Goal: Use online tool/utility: Utilize a website feature to perform a specific function

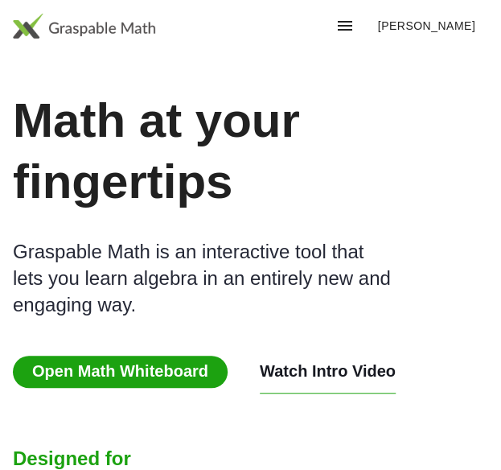
click at [135, 356] on span "Open Math Whiteboard" at bounding box center [120, 372] width 215 height 32
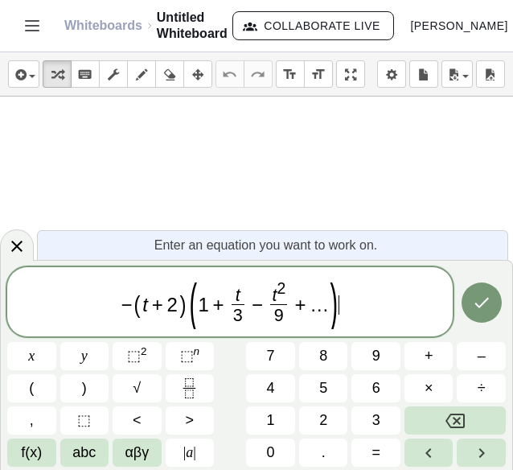
click at [319, 305] on span "…" at bounding box center [319, 305] width 19 height 22
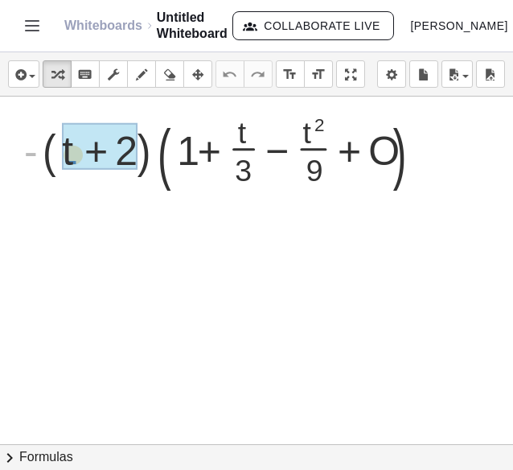
drag, startPoint x: 42, startPoint y: 160, endPoint x: 89, endPoint y: 168, distance: 48.1
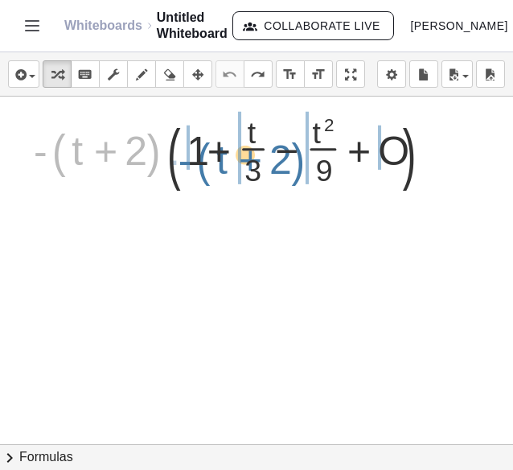
drag, startPoint x: 53, startPoint y: 162, endPoint x: 207, endPoint y: 165, distance: 153.7
click at [207, 165] on div at bounding box center [243, 144] width 434 height 87
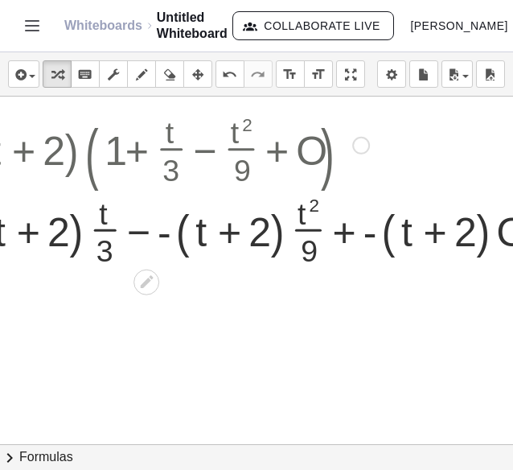
scroll to position [0, 317]
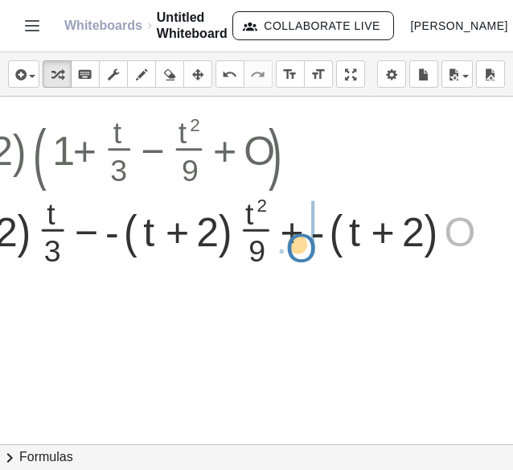
drag, startPoint x: 450, startPoint y: 233, endPoint x: 290, endPoint y: 249, distance: 160.1
click at [290, 249] on div at bounding box center [108, 227] width 794 height 80
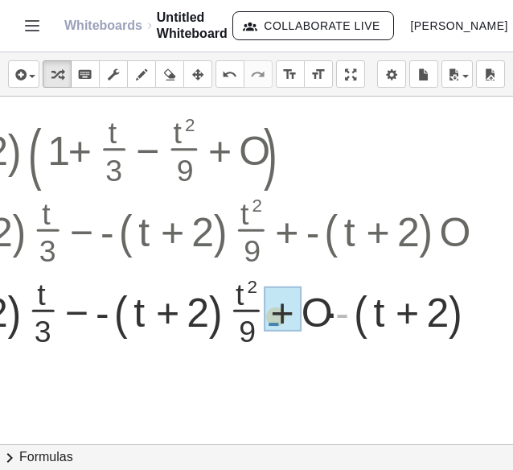
drag, startPoint x: 343, startPoint y: 311, endPoint x: 274, endPoint y: 319, distance: 69.7
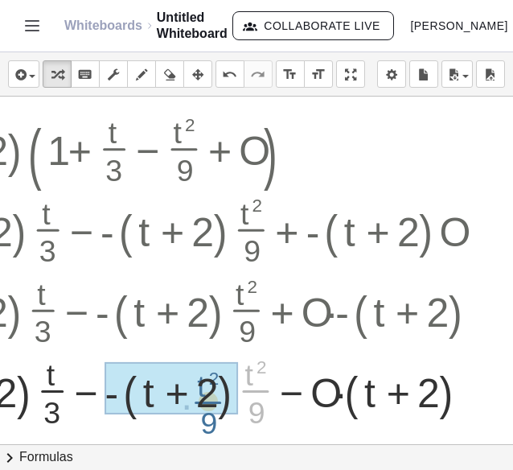
drag, startPoint x: 259, startPoint y: 379, endPoint x: 203, endPoint y: 387, distance: 56.9
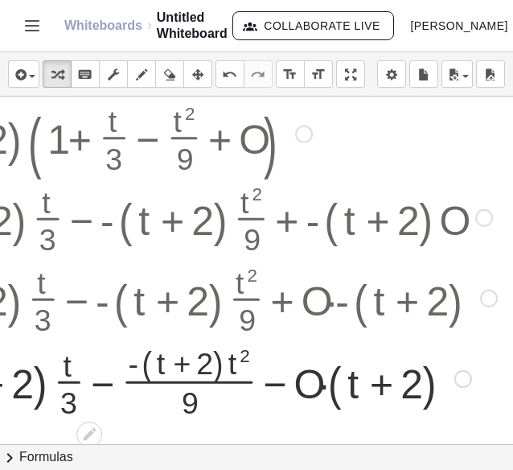
scroll to position [13, 317]
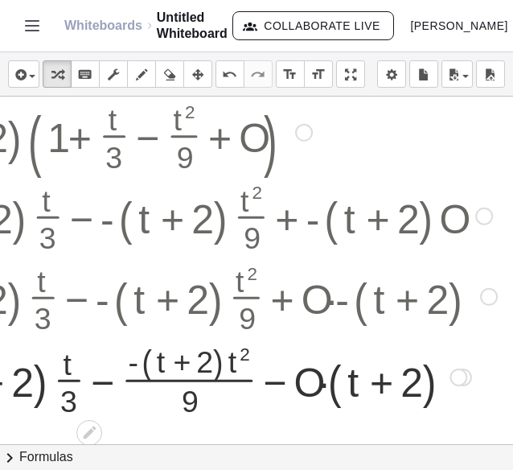
click at [224, 360] on div at bounding box center [103, 375] width 804 height 85
click at [224, 360] on div at bounding box center [103, 376] width 804 height 84
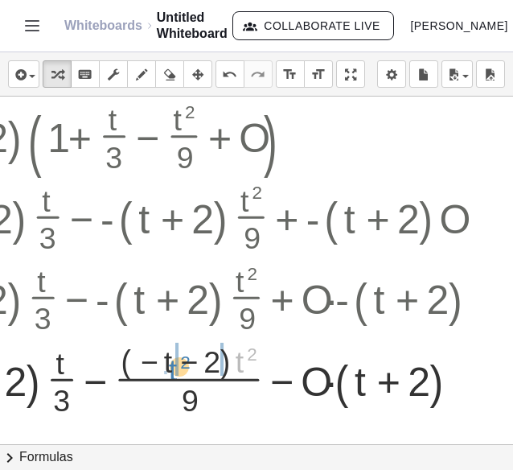
drag, startPoint x: 235, startPoint y: 360, endPoint x: 168, endPoint y: 369, distance: 67.3
click at [168, 369] on div at bounding box center [103, 376] width 804 height 84
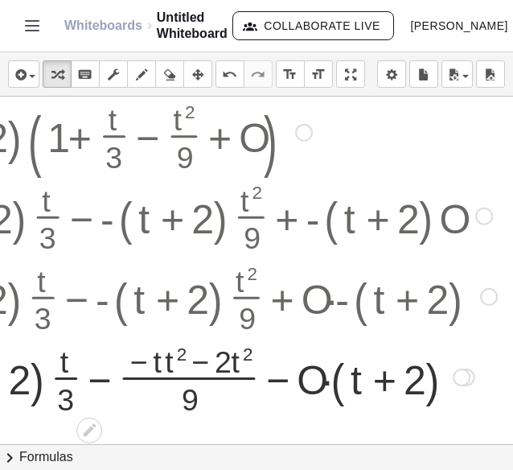
click at [163, 369] on div at bounding box center [103, 376] width 804 height 80
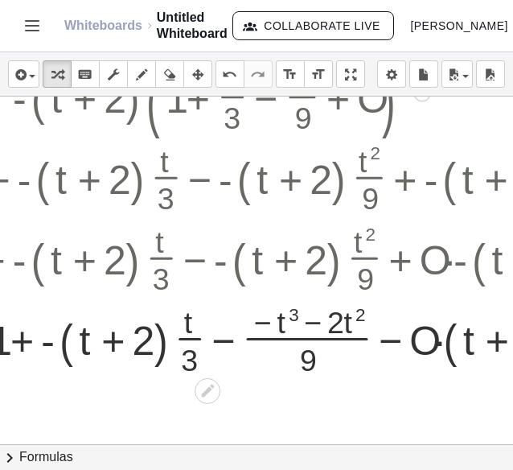
scroll to position [52, 196]
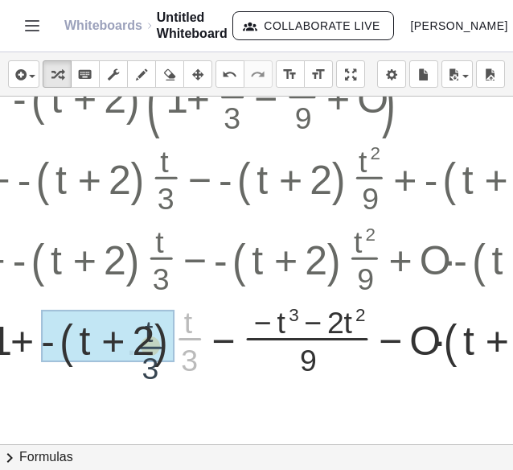
drag, startPoint x: 185, startPoint y: 335, endPoint x: 140, endPoint y: 344, distance: 45.9
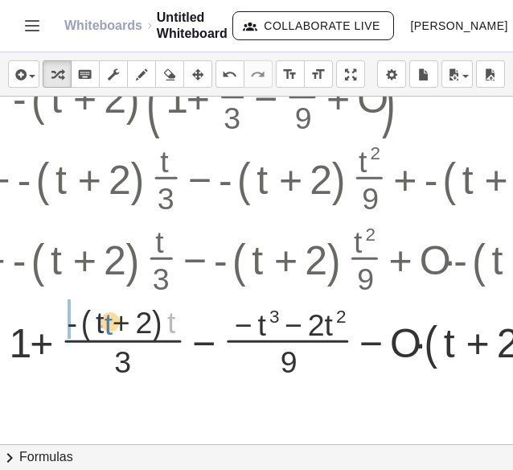
drag, startPoint x: 178, startPoint y: 319, endPoint x: 118, endPoint y: 321, distance: 59.6
click at [118, 321] on div at bounding box center [222, 336] width 804 height 85
drag, startPoint x: 70, startPoint y: 325, endPoint x: 117, endPoint y: 323, distance: 46.7
click at [117, 323] on div at bounding box center [221, 336] width 797 height 85
drag, startPoint x: 76, startPoint y: 319, endPoint x: 45, endPoint y: 340, distance: 37.0
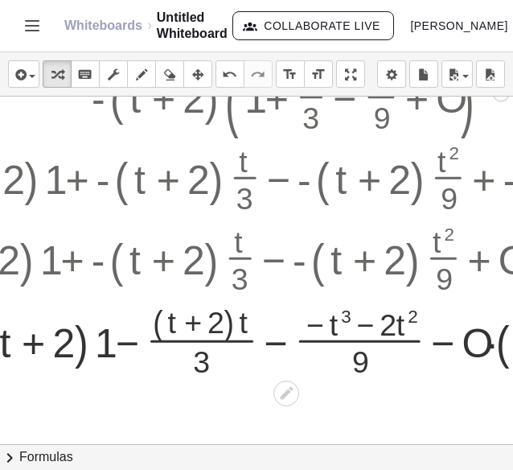
scroll to position [52, 0]
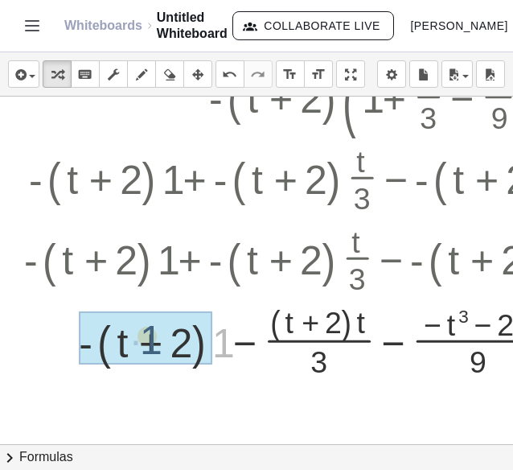
drag, startPoint x: 224, startPoint y: 339, endPoint x: 150, endPoint y: 336, distance: 74.1
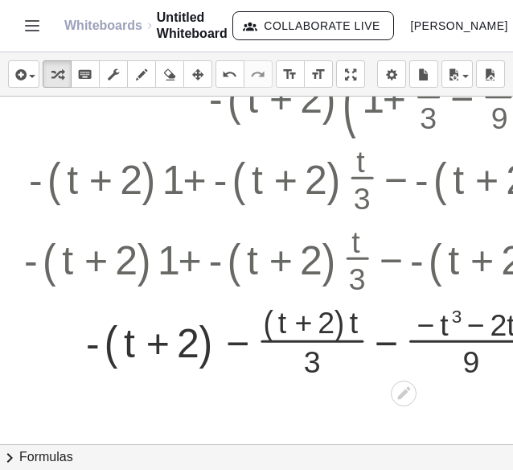
click at [109, 350] on div at bounding box center [418, 336] width 804 height 85
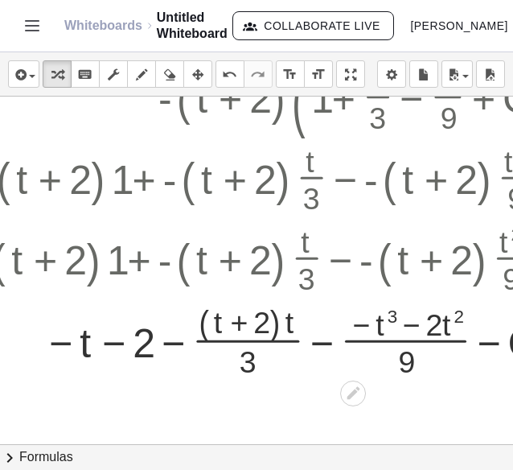
scroll to position [52, 57]
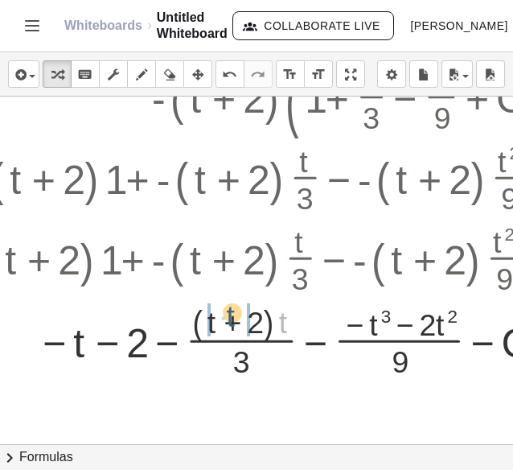
drag, startPoint x: 286, startPoint y: 324, endPoint x: 233, endPoint y: 318, distance: 53.5
click at [233, 318] on div at bounding box center [361, 336] width 804 height 85
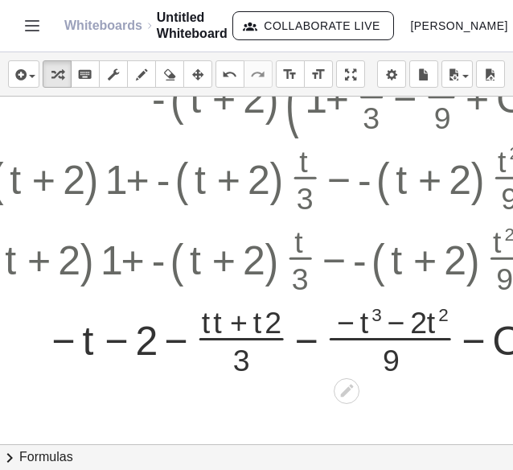
click at [237, 321] on div at bounding box center [361, 336] width 804 height 80
click at [262, 321] on div at bounding box center [361, 336] width 804 height 80
click at [234, 323] on div at bounding box center [361, 336] width 804 height 80
click at [221, 323] on div at bounding box center [361, 336] width 804 height 80
drag, startPoint x: 262, startPoint y: 320, endPoint x: 283, endPoint y: 317, distance: 21.2
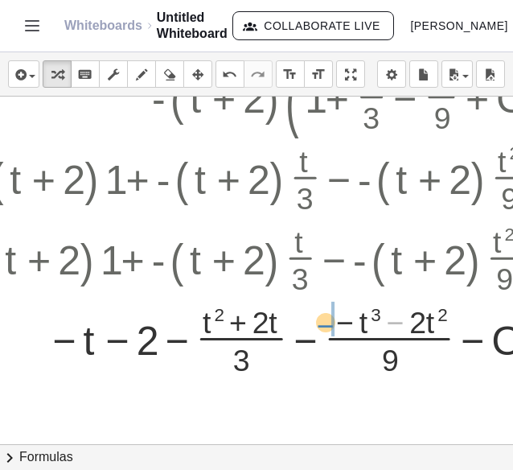
drag, startPoint x: 393, startPoint y: 323, endPoint x: 323, endPoint y: 326, distance: 69.3
click at [323, 326] on div at bounding box center [361, 336] width 804 height 80
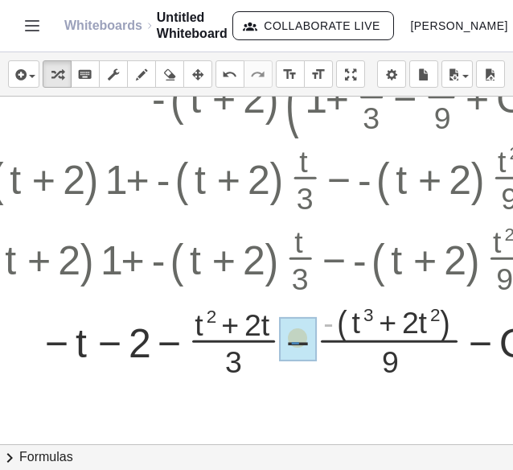
drag, startPoint x: 327, startPoint y: 322, endPoint x: 293, endPoint y: 340, distance: 38.5
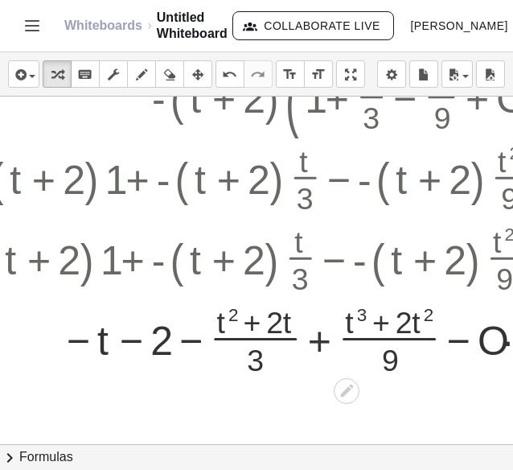
click at [316, 341] on div at bounding box center [361, 336] width 804 height 80
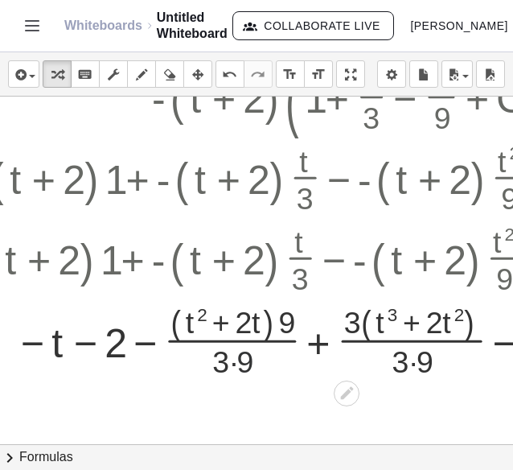
click at [254, 353] on div at bounding box center [361, 336] width 804 height 85
click at [402, 369] on div at bounding box center [361, 336] width 804 height 85
click at [414, 363] on div at bounding box center [361, 336] width 804 height 85
drag, startPoint x: 350, startPoint y: 323, endPoint x: 380, endPoint y: 320, distance: 29.9
click at [380, 320] on div at bounding box center [361, 336] width 804 height 85
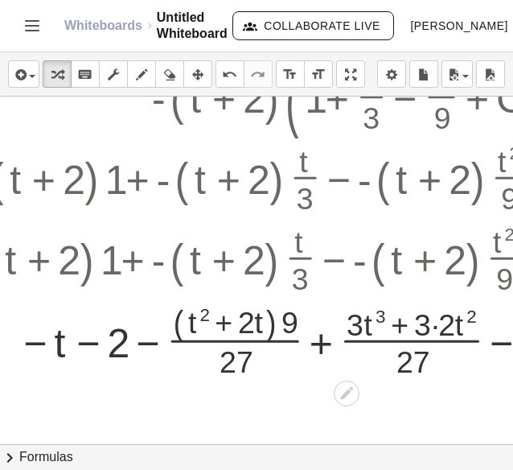
click at [449, 322] on div at bounding box center [361, 336] width 804 height 85
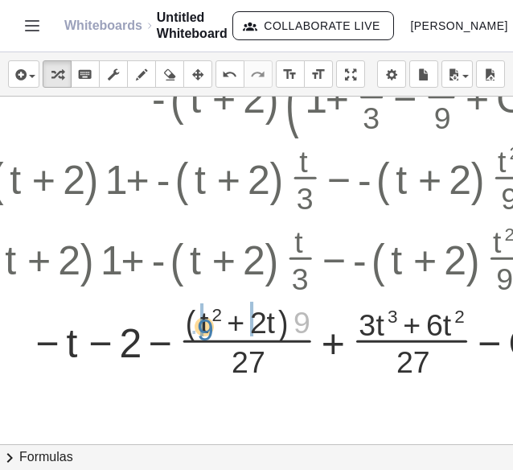
drag, startPoint x: 306, startPoint y: 322, endPoint x: 209, endPoint y: 329, distance: 96.8
click at [209, 329] on div at bounding box center [361, 336] width 804 height 85
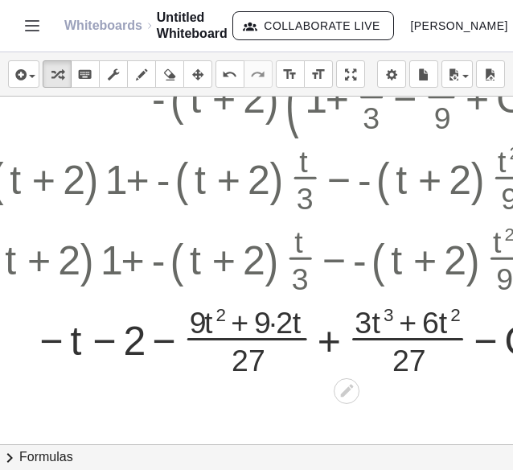
click at [269, 331] on div at bounding box center [361, 336] width 804 height 80
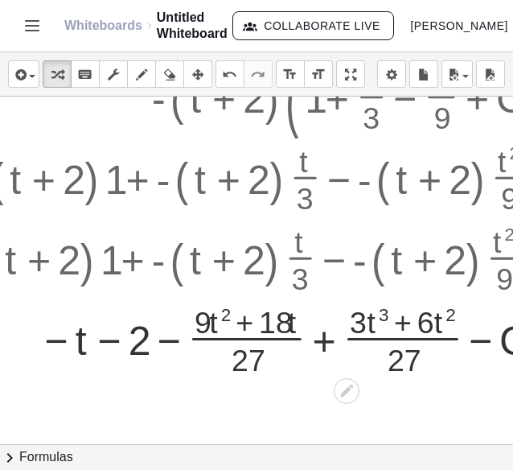
click at [327, 340] on div at bounding box center [361, 336] width 804 height 80
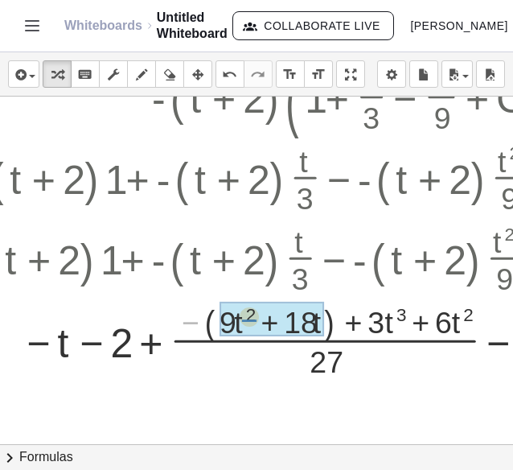
drag, startPoint x: 198, startPoint y: 323, endPoint x: 257, endPoint y: 320, distance: 59.6
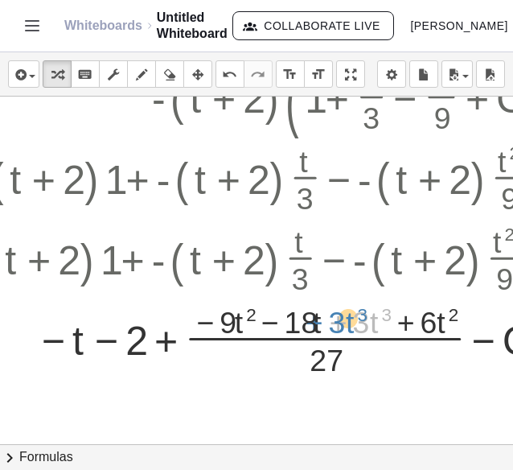
drag, startPoint x: 336, startPoint y: 323, endPoint x: 322, endPoint y: 322, distance: 13.7
click at [322, 322] on div at bounding box center [361, 336] width 804 height 80
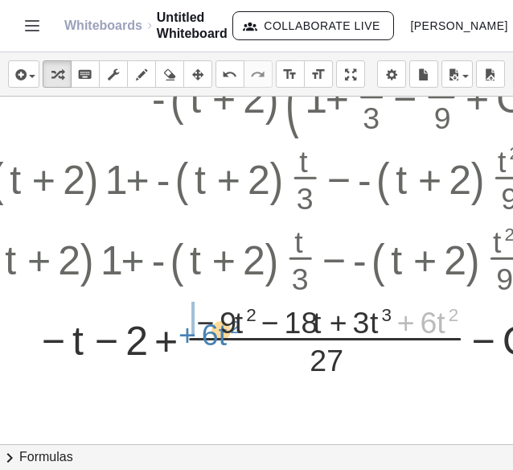
drag, startPoint x: 406, startPoint y: 323, endPoint x: 187, endPoint y: 336, distance: 219.2
click at [187, 336] on div at bounding box center [361, 336] width 804 height 80
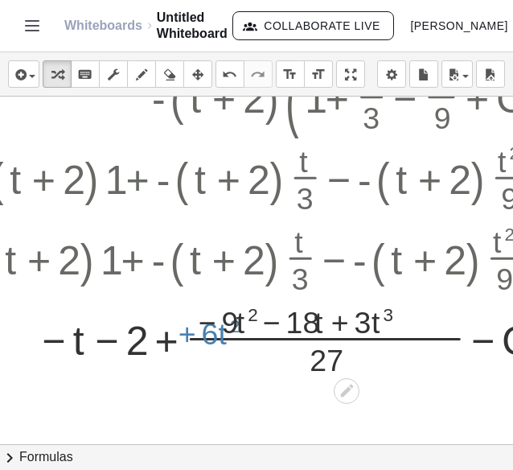
click at [187, 336] on div at bounding box center [361, 336] width 804 height 80
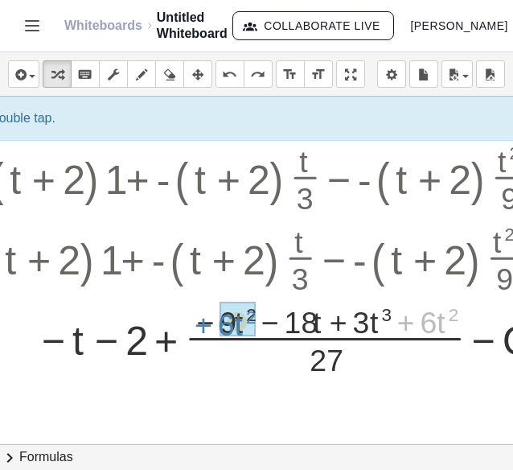
drag, startPoint x: 404, startPoint y: 320, endPoint x: 200, endPoint y: 323, distance: 203.6
click at [200, 323] on div at bounding box center [361, 336] width 832 height 80
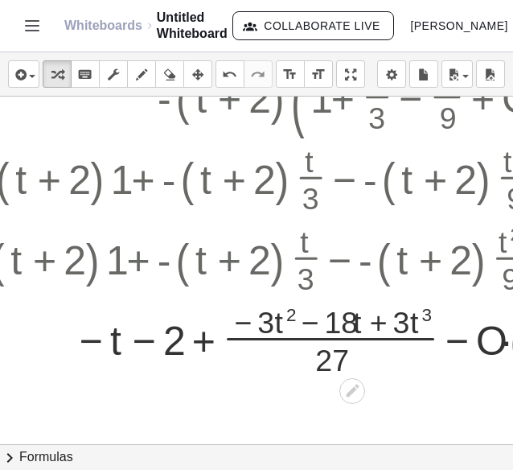
scroll to position [52, 51]
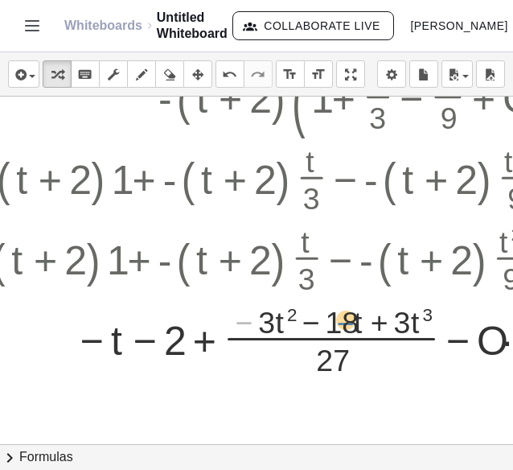
drag, startPoint x: 235, startPoint y: 326, endPoint x: 340, endPoint y: 327, distance: 104.6
click at [340, 327] on div at bounding box center [367, 336] width 804 height 80
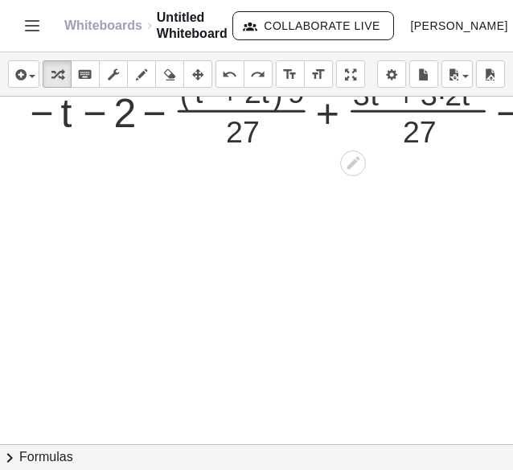
scroll to position [287, 51]
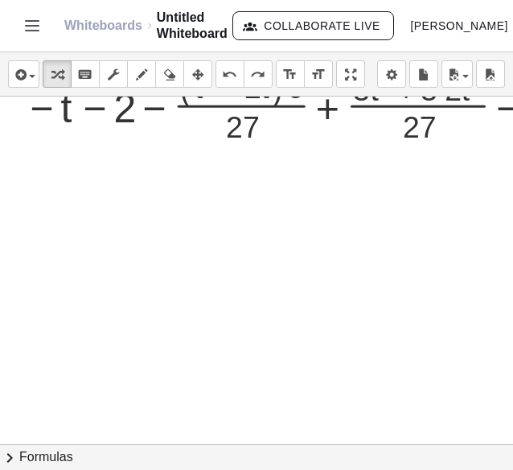
click at [285, 352] on div at bounding box center [363, 157] width 828 height 696
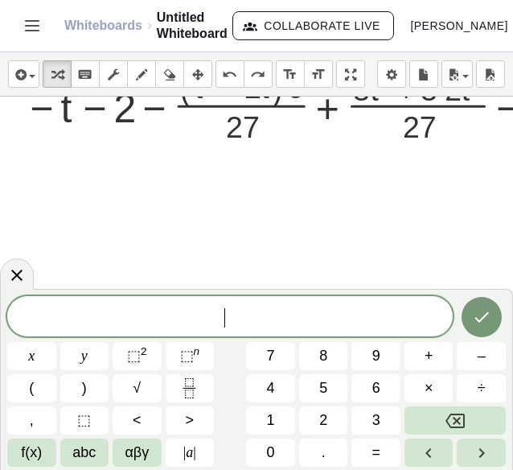
click at [285, 352] on button "7" at bounding box center [270, 356] width 49 height 28
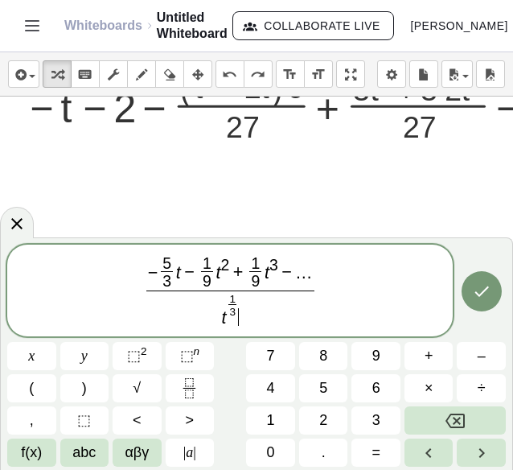
click at [312, 270] on span "− 5 3 ​ t − 1 9 ​ t 2 + 1 9 ​ t 3 − … t 1 3 ​ ​ ​" at bounding box center [229, 292] width 175 height 72
click at [305, 275] on span "…" at bounding box center [304, 272] width 18 height 20
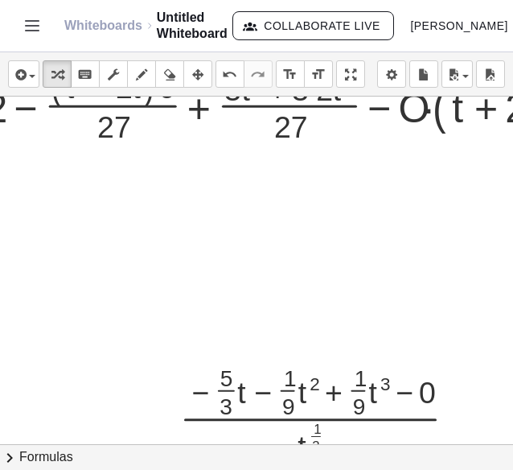
scroll to position [287, 184]
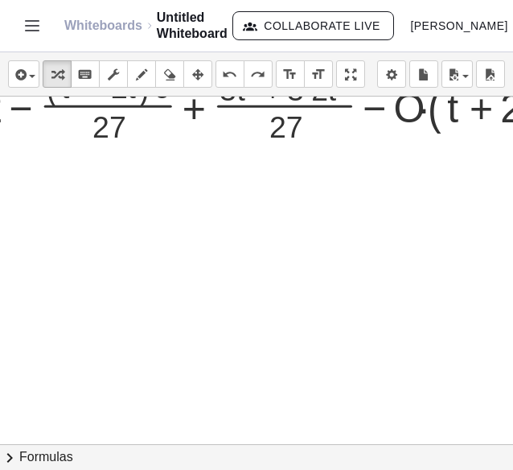
click at [300, 276] on div at bounding box center [230, 157] width 828 height 696
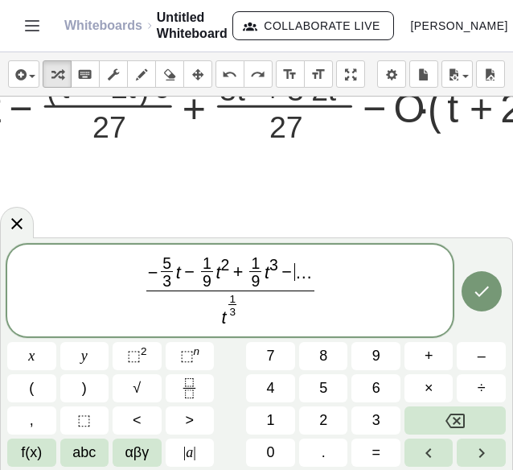
click at [300, 276] on span "…" at bounding box center [304, 272] width 18 height 20
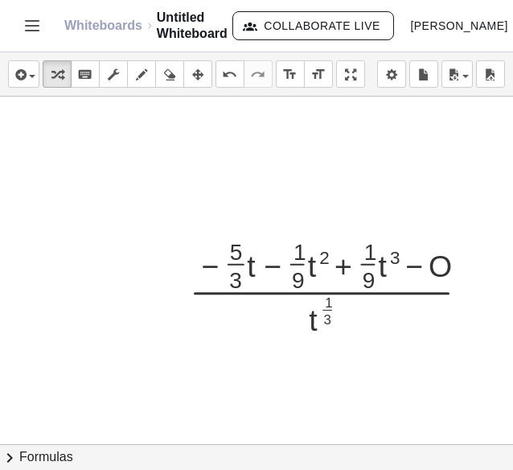
scroll to position [339, 331]
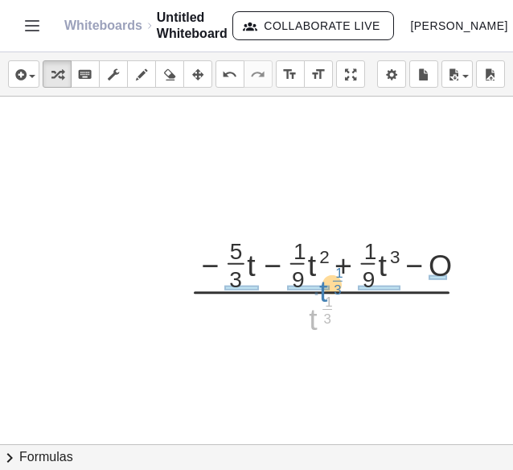
drag, startPoint x: 300, startPoint y: 327, endPoint x: 311, endPoint y: 302, distance: 27.8
click at [311, 302] on div at bounding box center [336, 282] width 308 height 105
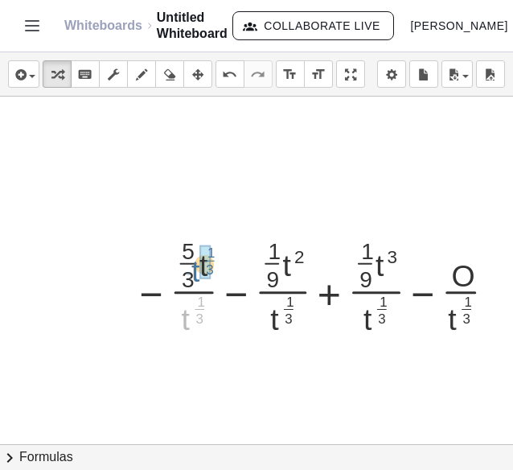
drag, startPoint x: 189, startPoint y: 320, endPoint x: 200, endPoint y: 269, distance: 52.7
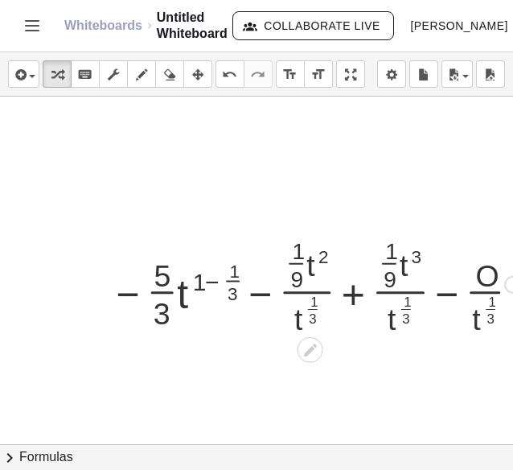
click at [217, 283] on div at bounding box center [317, 282] width 433 height 105
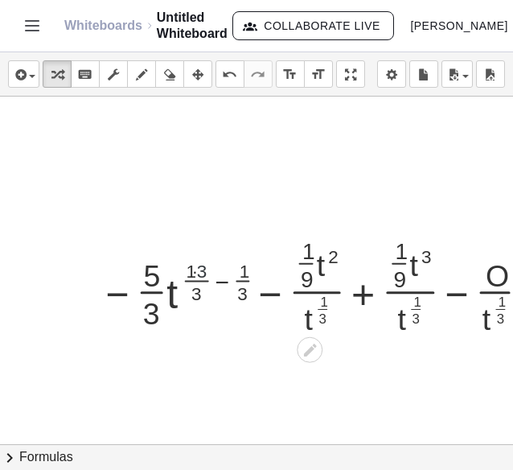
click at [198, 270] on div at bounding box center [317, 282] width 453 height 105
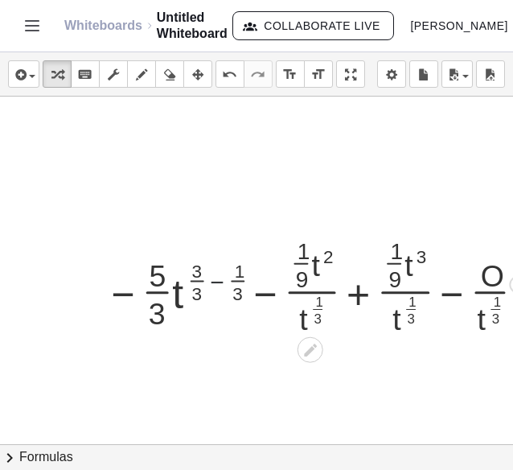
click at [216, 279] on div at bounding box center [318, 282] width 443 height 105
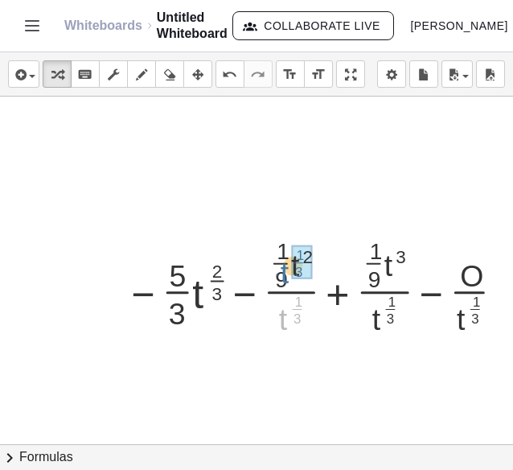
drag, startPoint x: 290, startPoint y: 313, endPoint x: 292, endPoint y: 265, distance: 48.3
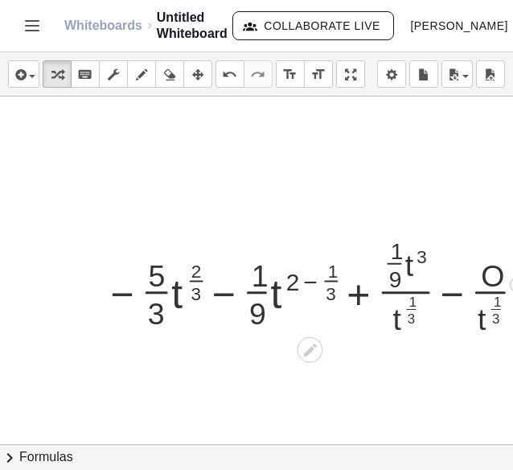
click at [305, 284] on div at bounding box center [317, 282] width 443 height 105
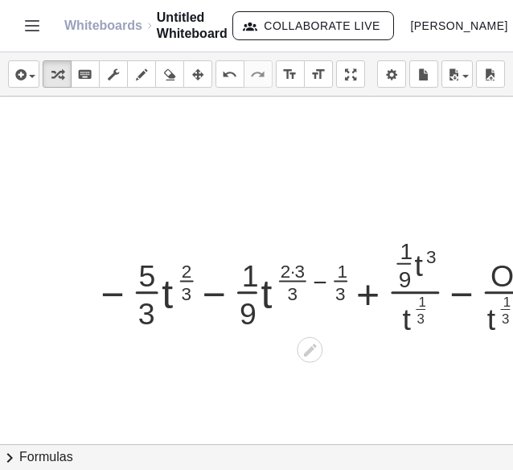
click at [290, 275] on div at bounding box center [317, 282] width 463 height 105
click at [288, 266] on div at bounding box center [317, 282] width 463 height 105
click at [294, 269] on div at bounding box center [317, 282] width 463 height 105
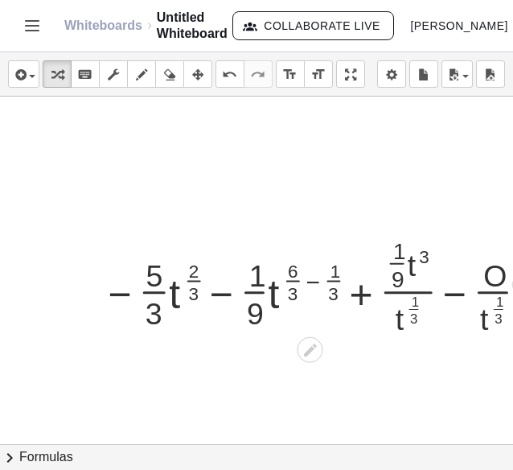
click at [315, 278] on div at bounding box center [317, 282] width 448 height 105
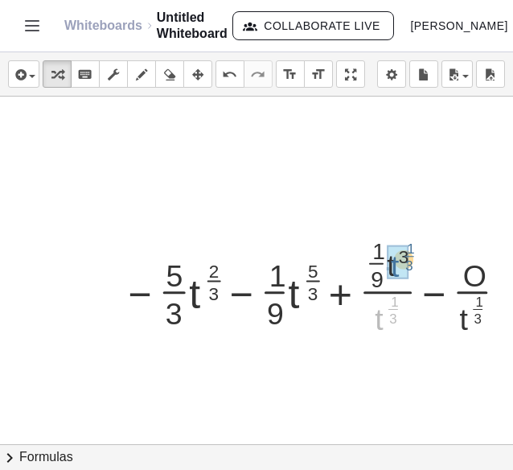
drag, startPoint x: 378, startPoint y: 322, endPoint x: 394, endPoint y: 268, distance: 56.3
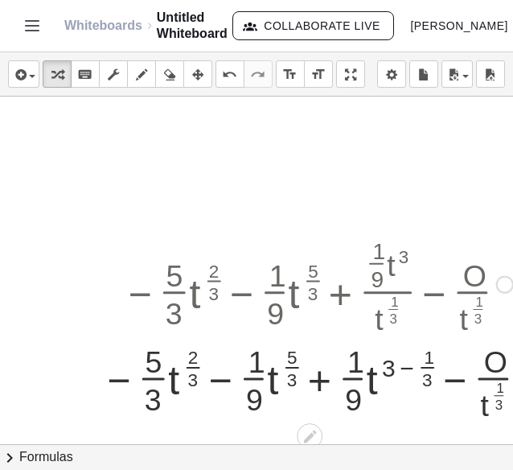
click at [397, 272] on div at bounding box center [318, 282] width 450 height 105
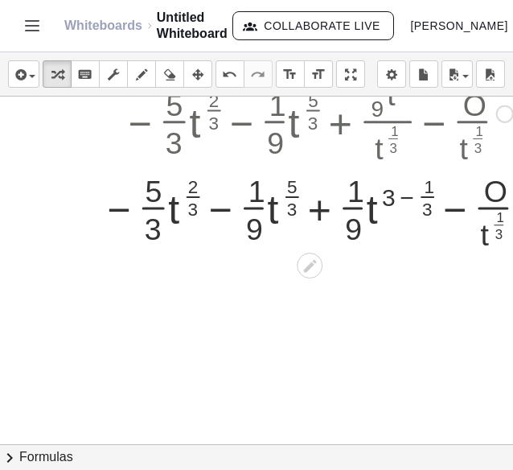
scroll to position [517, 331]
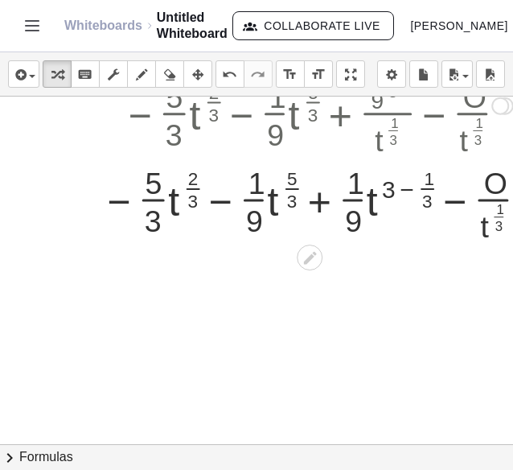
click at [397, 188] on div at bounding box center [318, 200] width 450 height 86
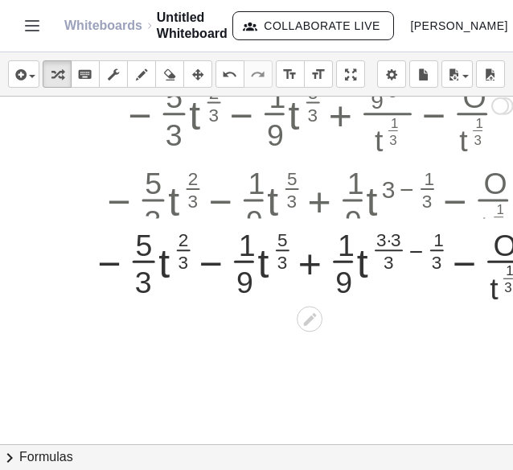
click at [397, 188] on div at bounding box center [317, 200] width 468 height 86
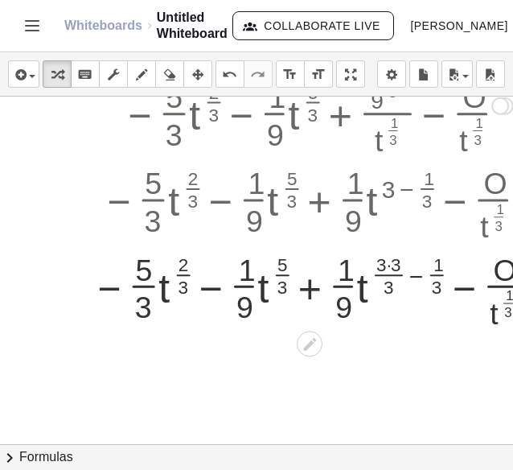
click at [394, 258] on div at bounding box center [317, 286] width 468 height 86
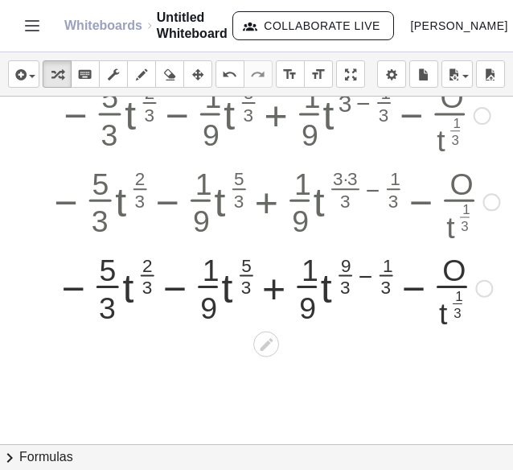
scroll to position [604, 386]
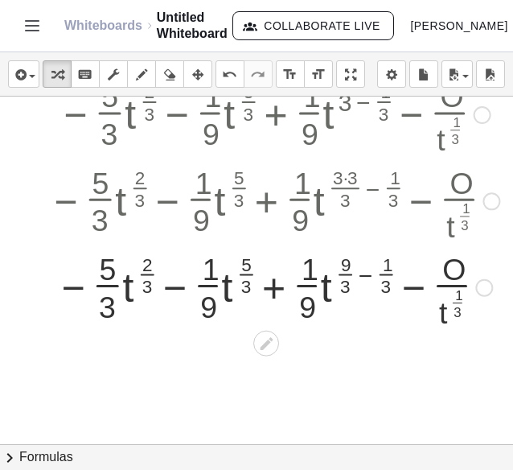
click at [353, 278] on div at bounding box center [273, 286] width 468 height 86
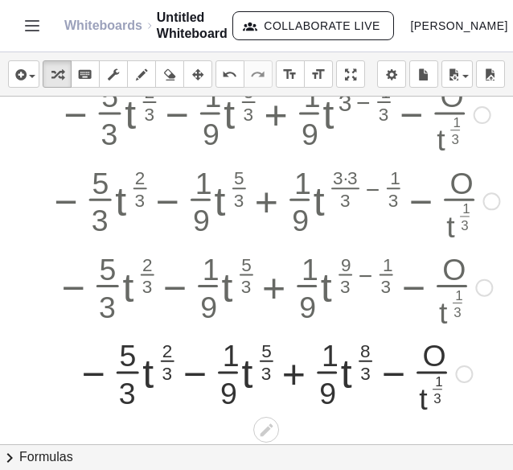
click at [457, 368] on div at bounding box center [464, 374] width 18 height 18
